Goal: Task Accomplishment & Management: Manage account settings

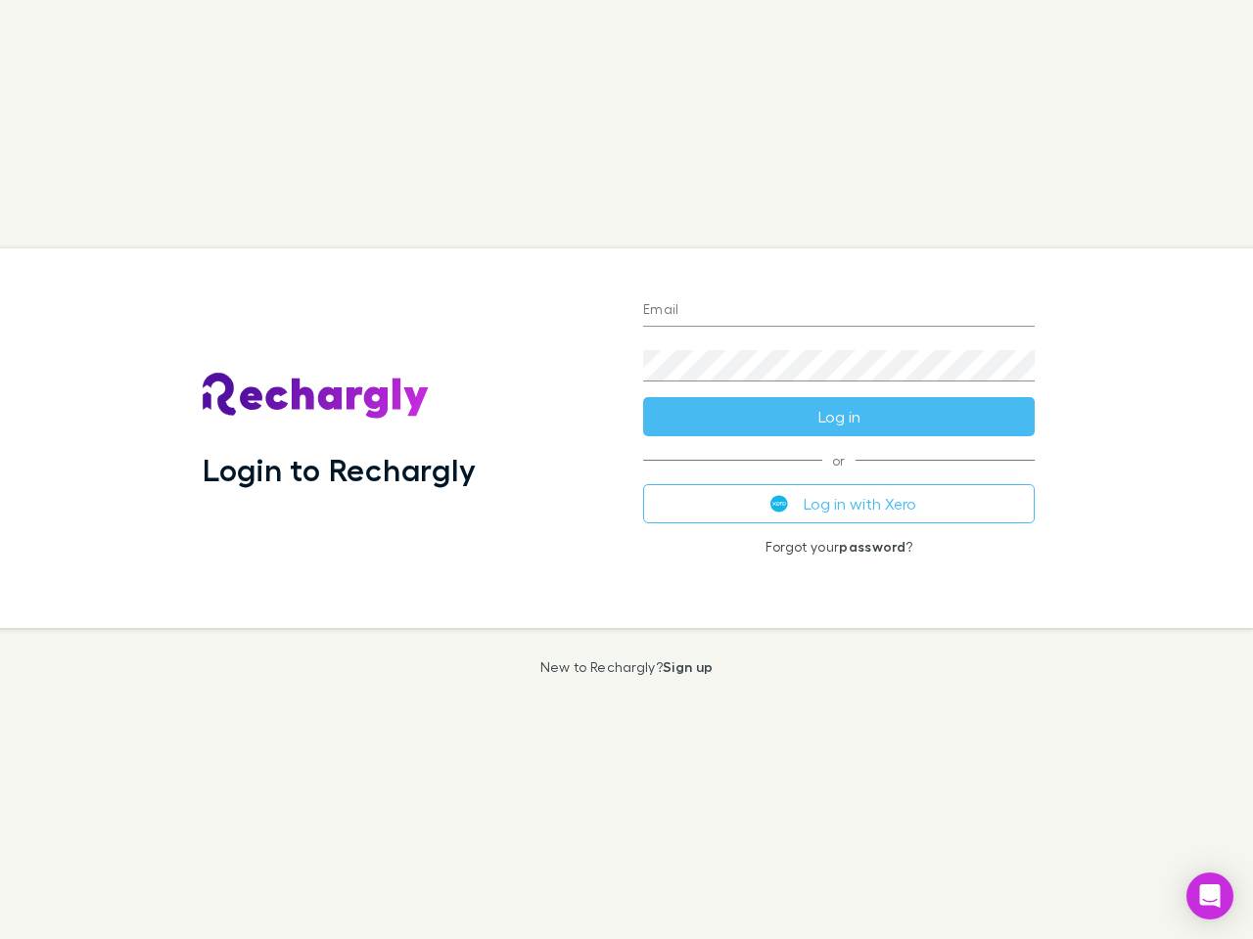
click at [626, 470] on div "Login to Rechargly" at bounding box center [407, 439] width 440 height 380
click at [839, 311] on input "Email" at bounding box center [838, 311] width 391 height 31
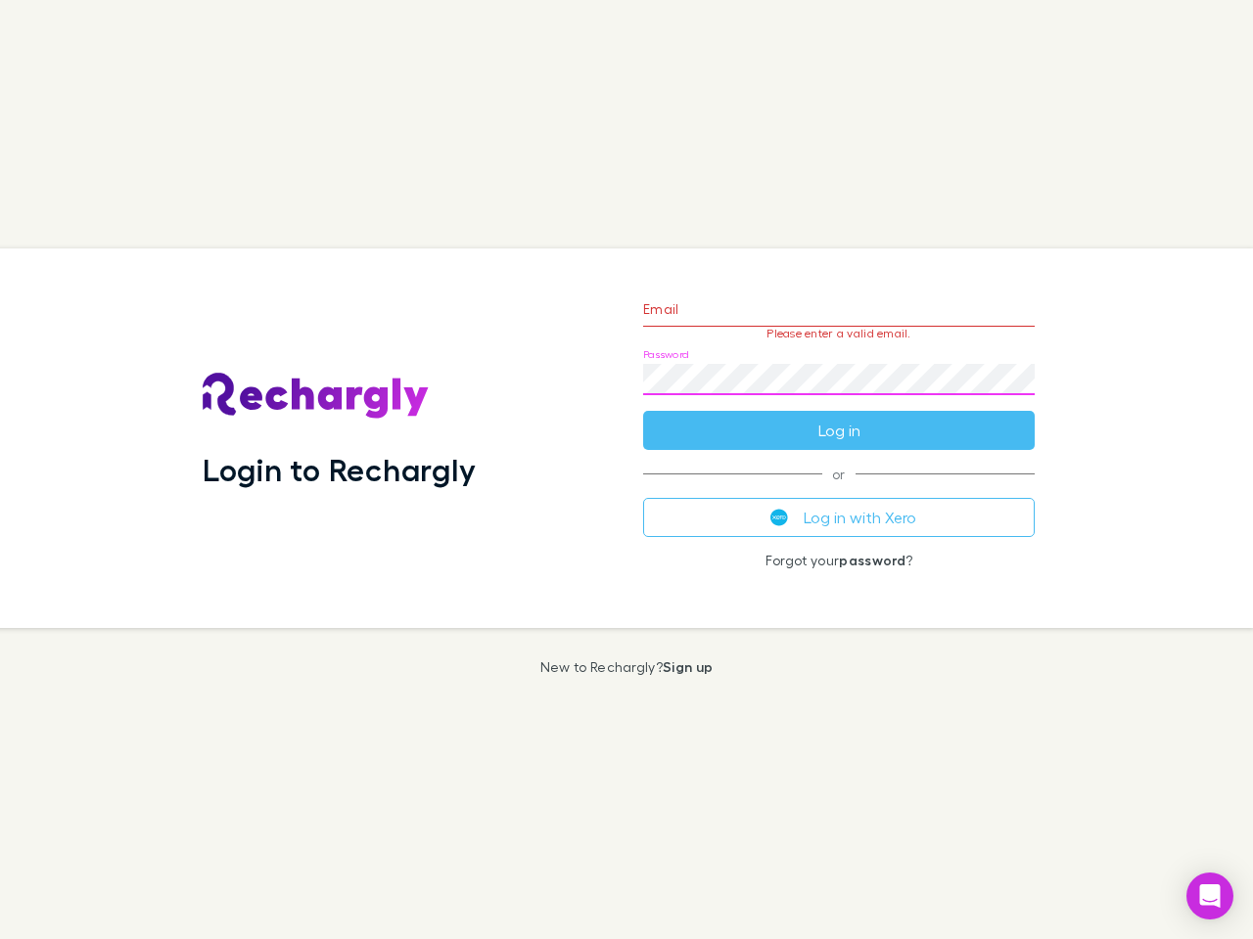
click at [839, 417] on form "Email Please enter a valid email. Password Log in" at bounding box center [838, 365] width 391 height 170
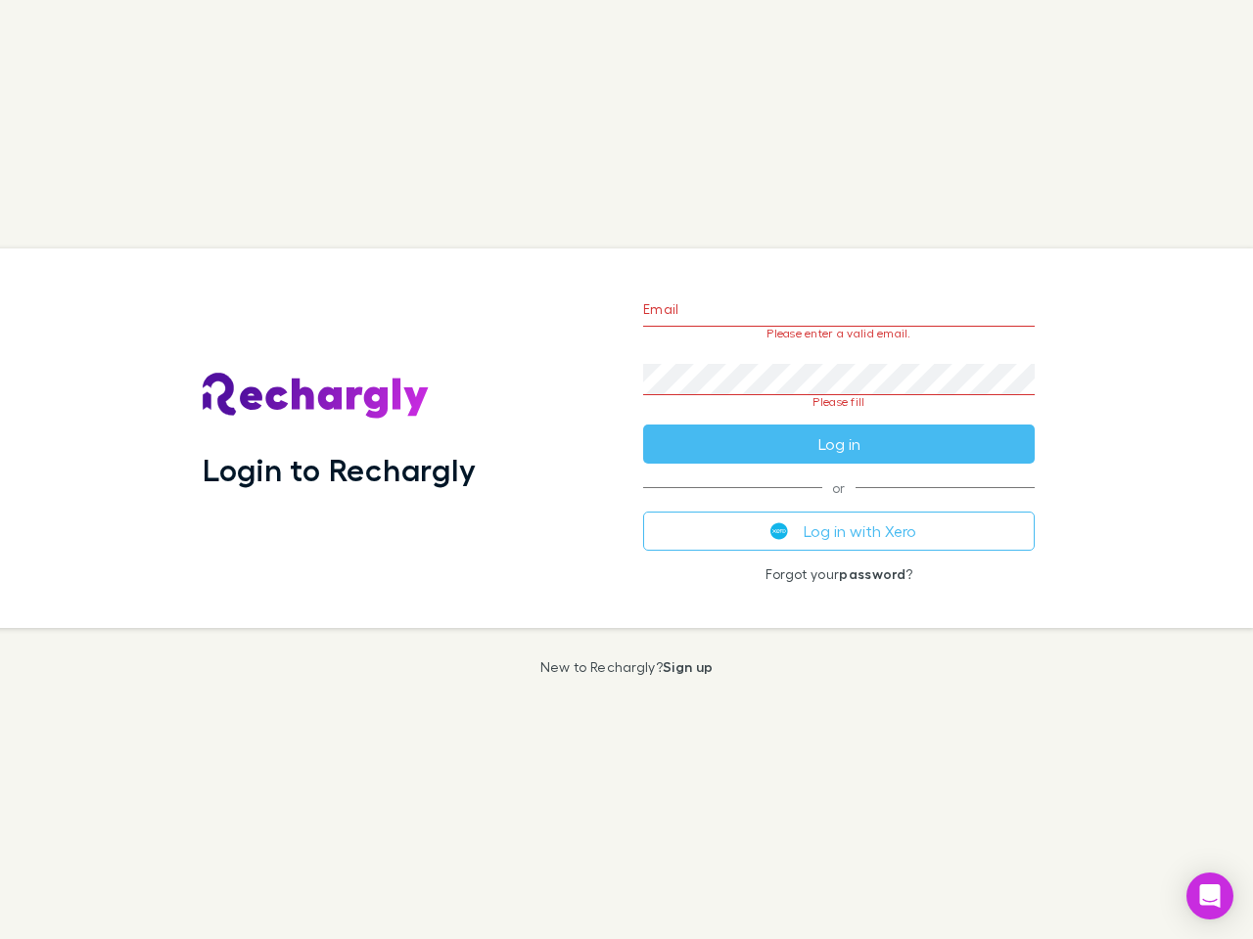
click at [839, 504] on div "Email Please enter a valid email. Password Please fill Log in or Log in with Xe…" at bounding box center [838, 439] width 423 height 380
click at [1210, 896] on icon "Open Intercom Messenger" at bounding box center [1210, 896] width 21 height 23
